Goal: Transaction & Acquisition: Purchase product/service

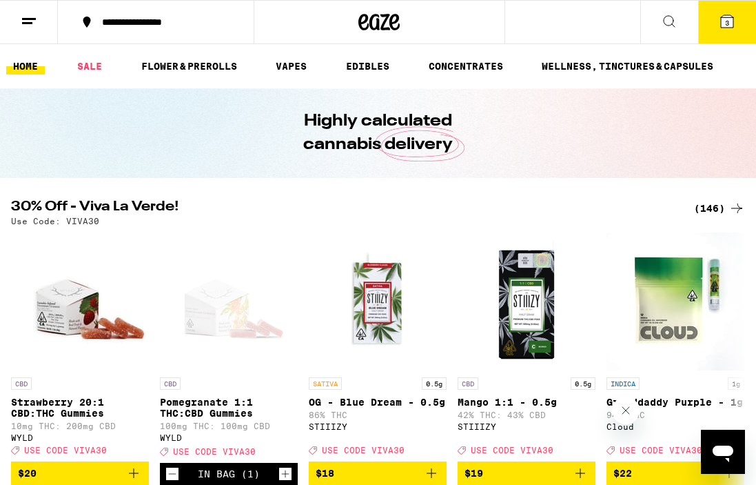
click at [717, 209] on div "(146)" at bounding box center [719, 208] width 51 height 17
